Goal: Task Accomplishment & Management: Manage account settings

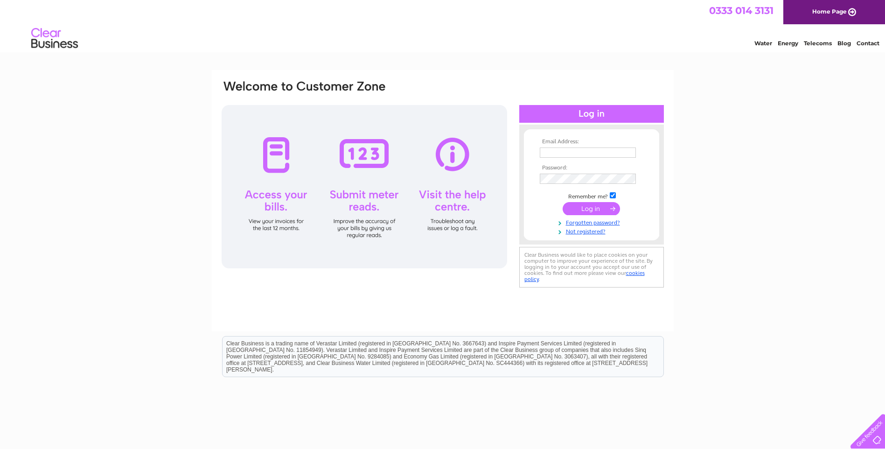
type input "[PERSON_NAME][EMAIL_ADDRESS][DOMAIN_NAME]"
click at [587, 205] on input "submit" at bounding box center [590, 208] width 57 height 13
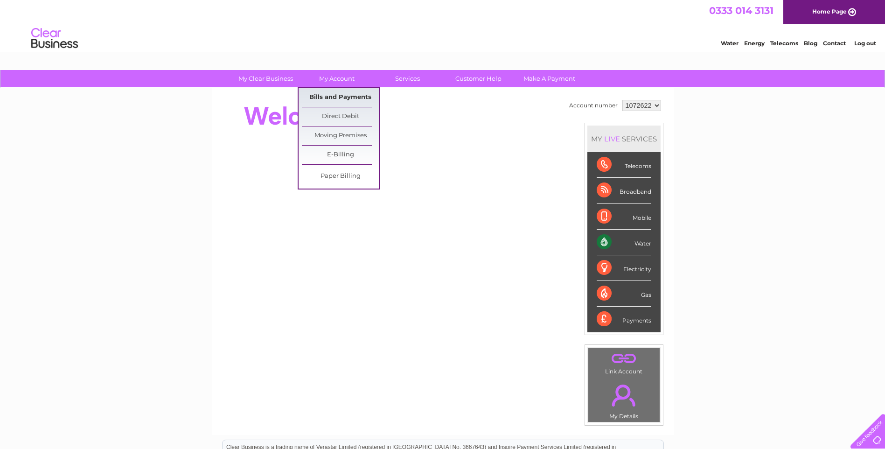
click at [339, 96] on link "Bills and Payments" at bounding box center [340, 97] width 77 height 19
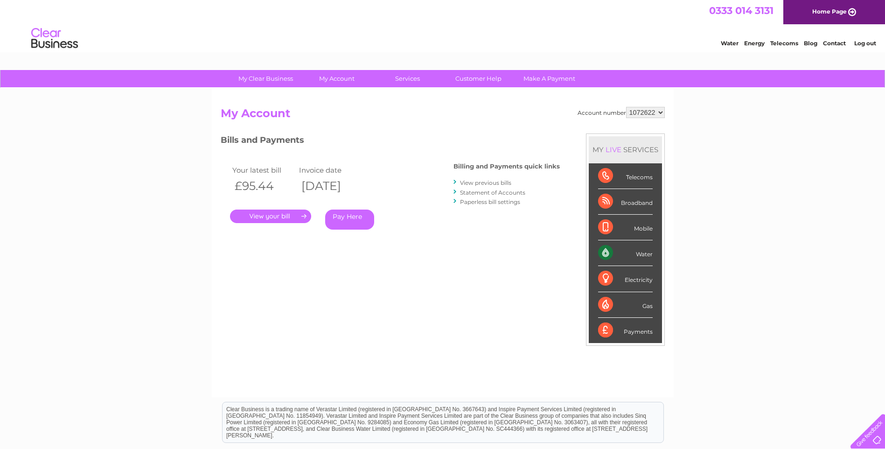
click at [270, 217] on link "." at bounding box center [270, 216] width 81 height 14
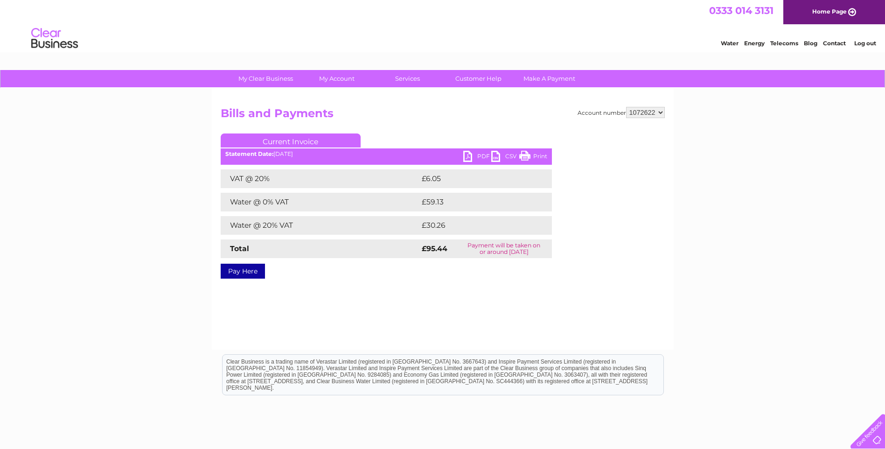
click at [478, 156] on link "PDF" at bounding box center [477, 158] width 28 height 14
